Goal: Task Accomplishment & Management: Manage account settings

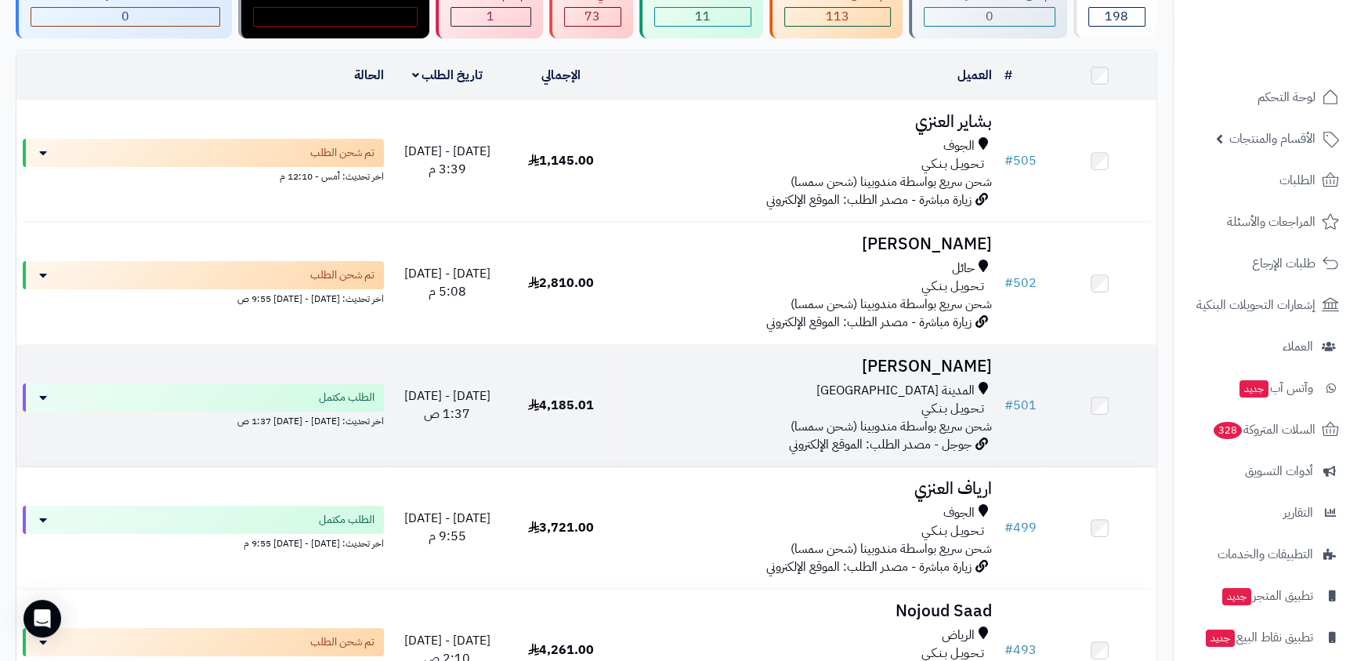
scroll to position [213, 0]
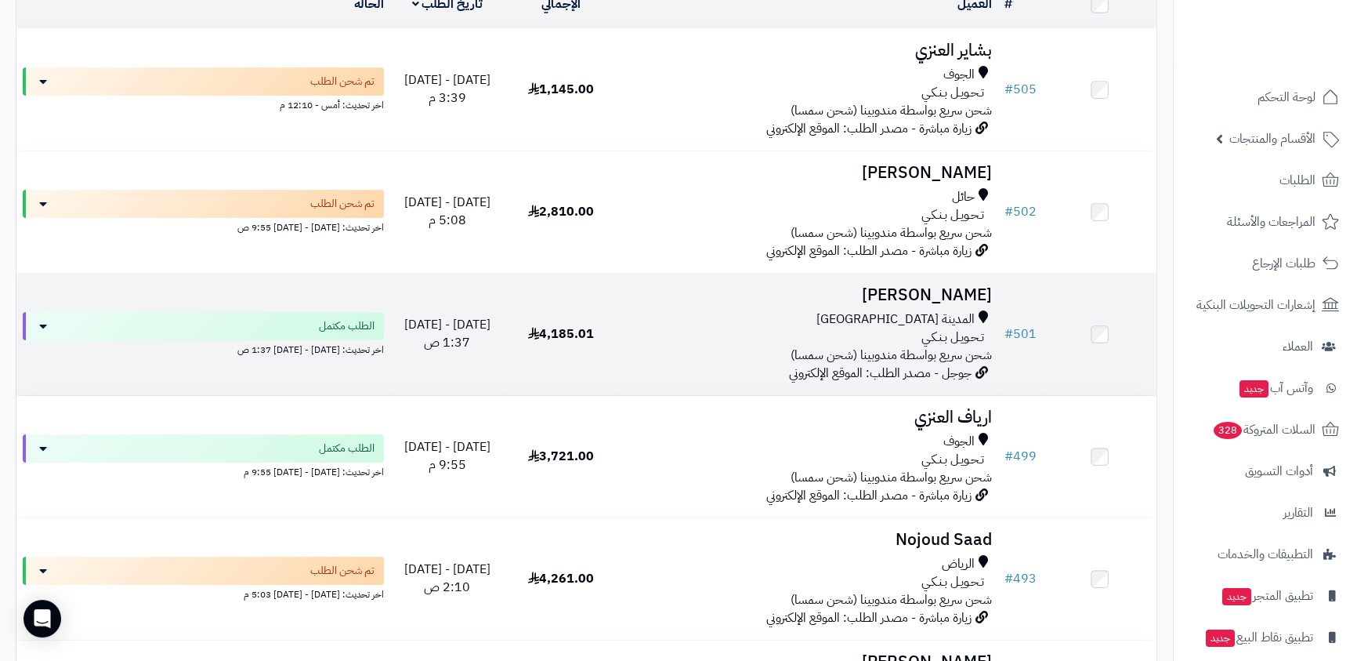
click at [917, 290] on h3 "[PERSON_NAME]" at bounding box center [807, 295] width 367 height 18
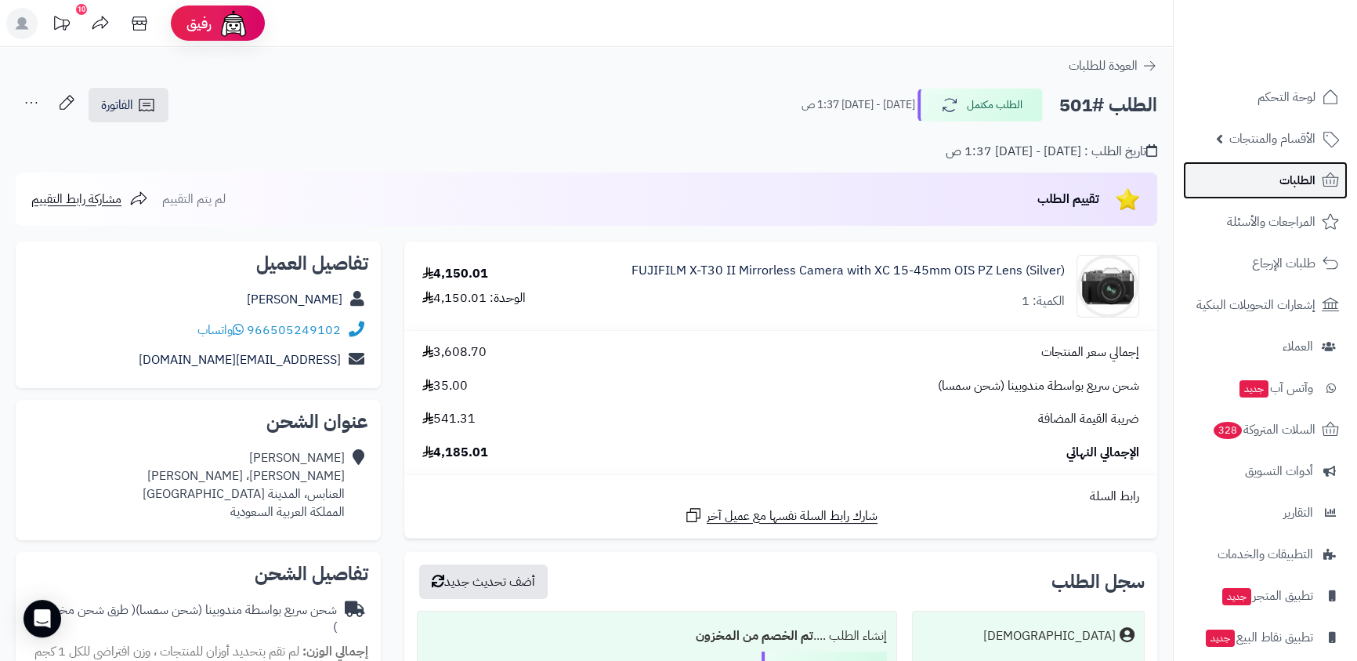
click at [1281, 180] on span "الطلبات" at bounding box center [1298, 180] width 36 height 22
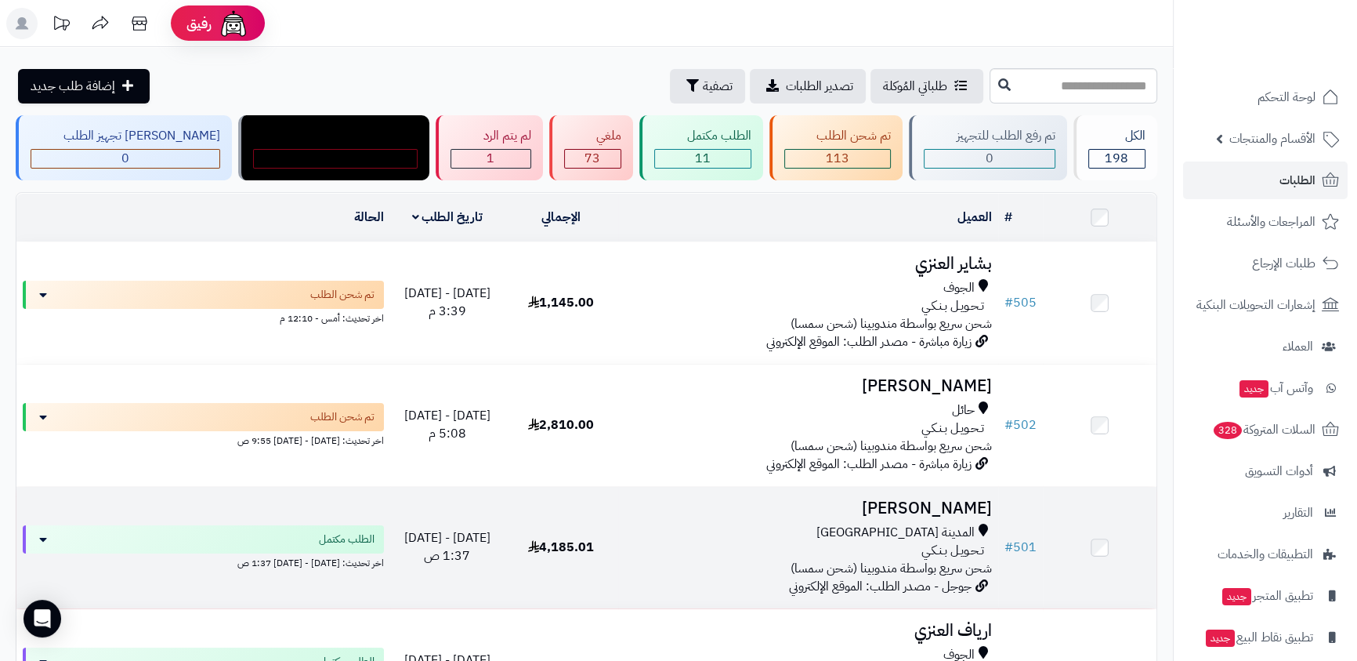
scroll to position [142, 0]
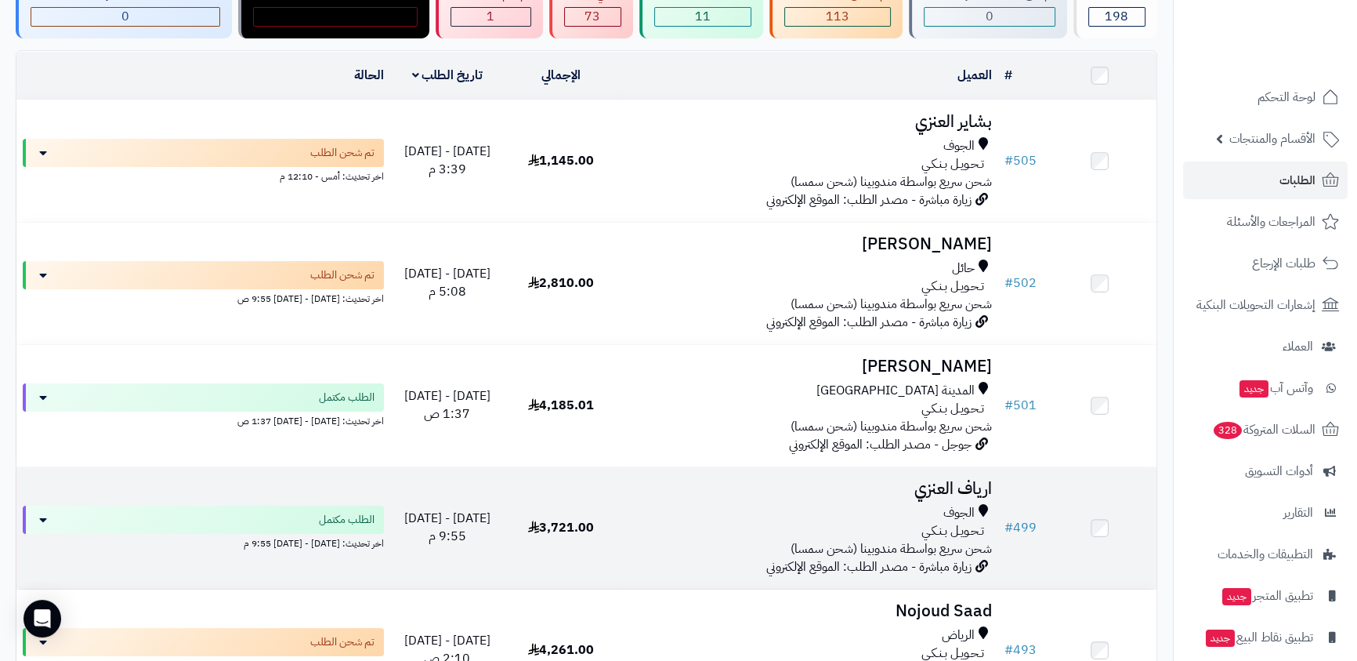
click at [944, 483] on h3 "ارياف العنزي" at bounding box center [807, 489] width 367 height 18
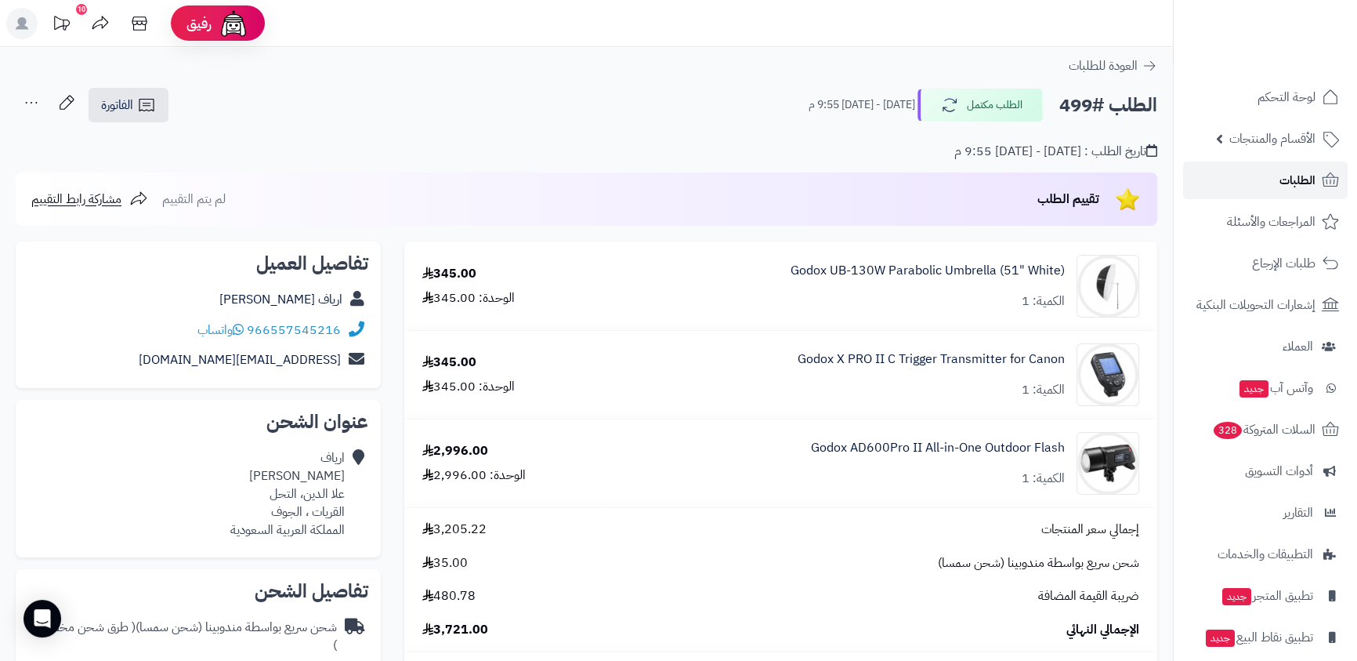
click at [1270, 181] on link "الطلبات" at bounding box center [1265, 180] width 165 height 38
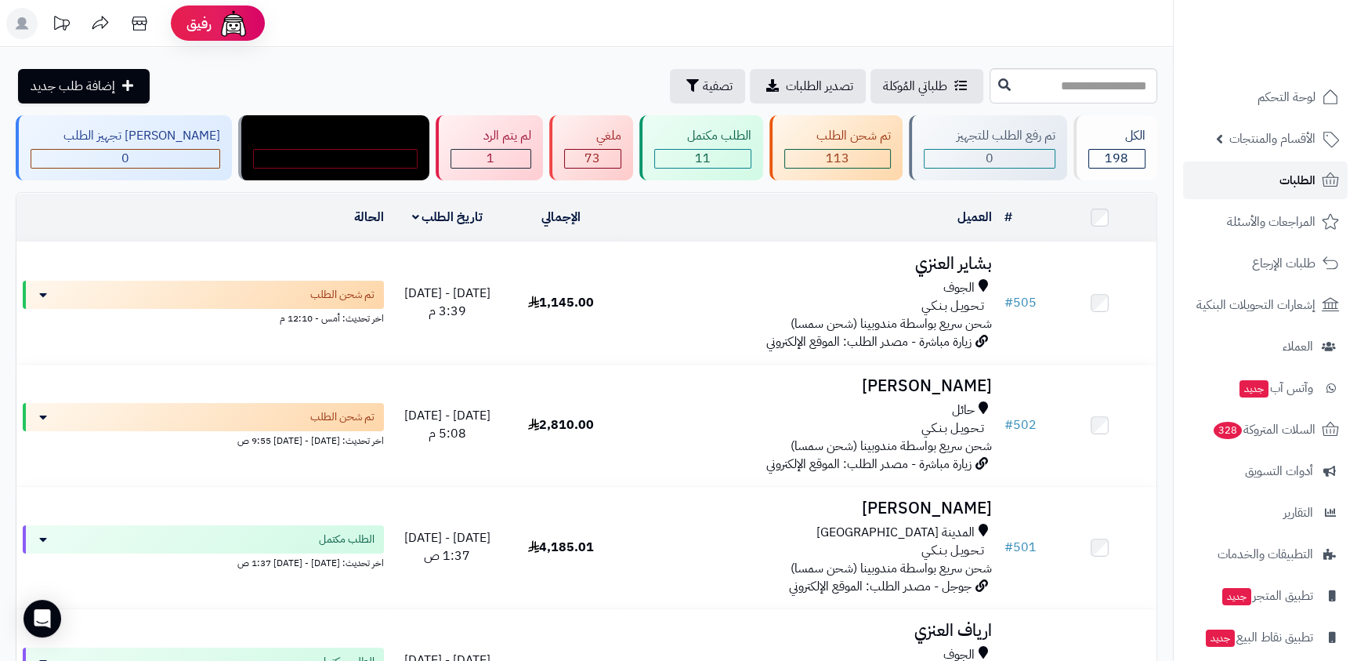
click at [1275, 179] on link "الطلبات" at bounding box center [1265, 180] width 165 height 38
